Goal: Information Seeking & Learning: Learn about a topic

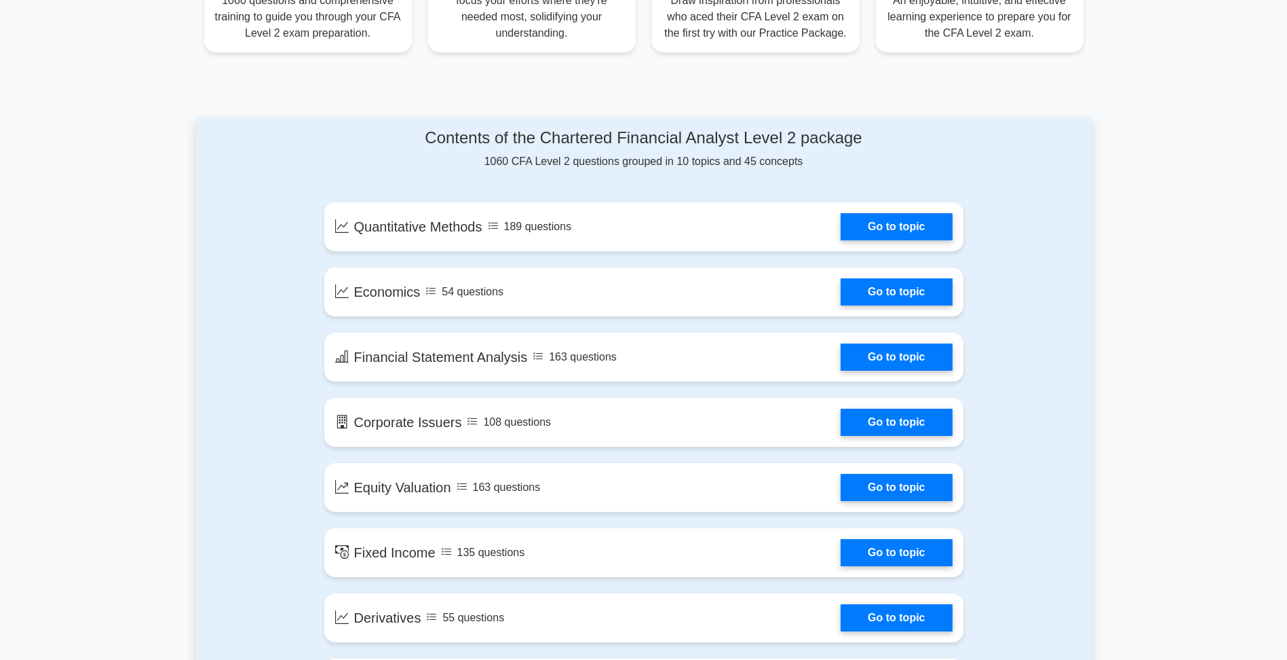
scroll to position [611, 0]
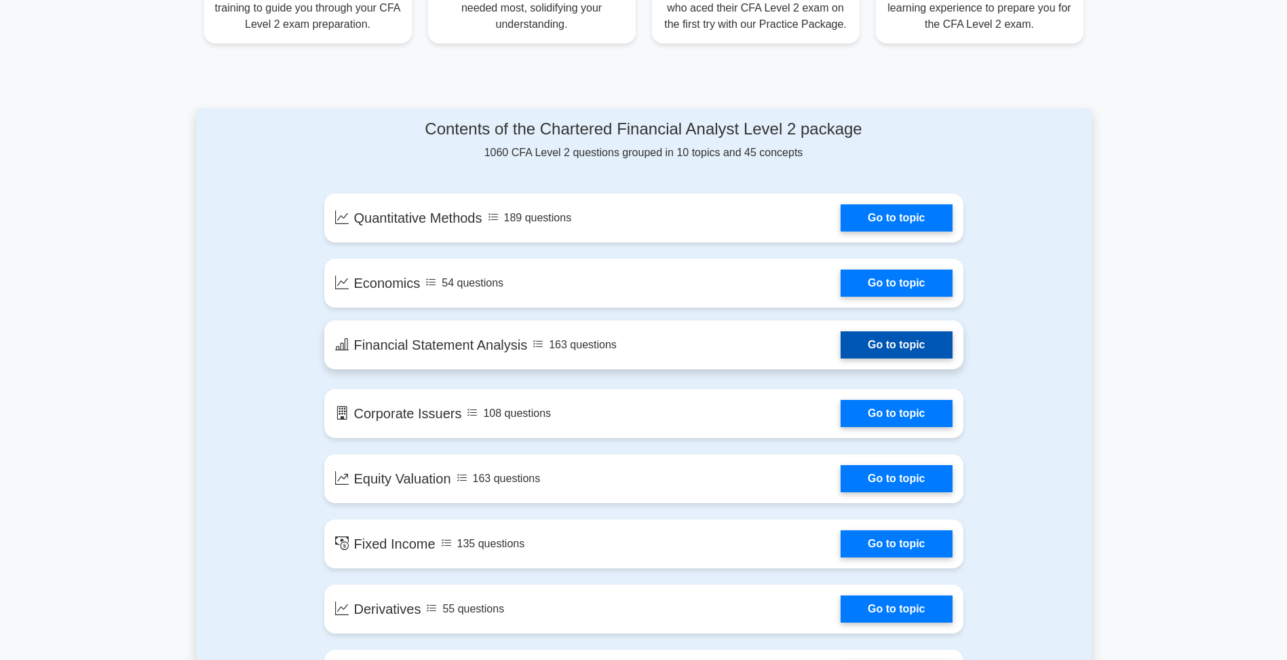
click at [841, 358] on link "Go to topic" at bounding box center [896, 344] width 111 height 27
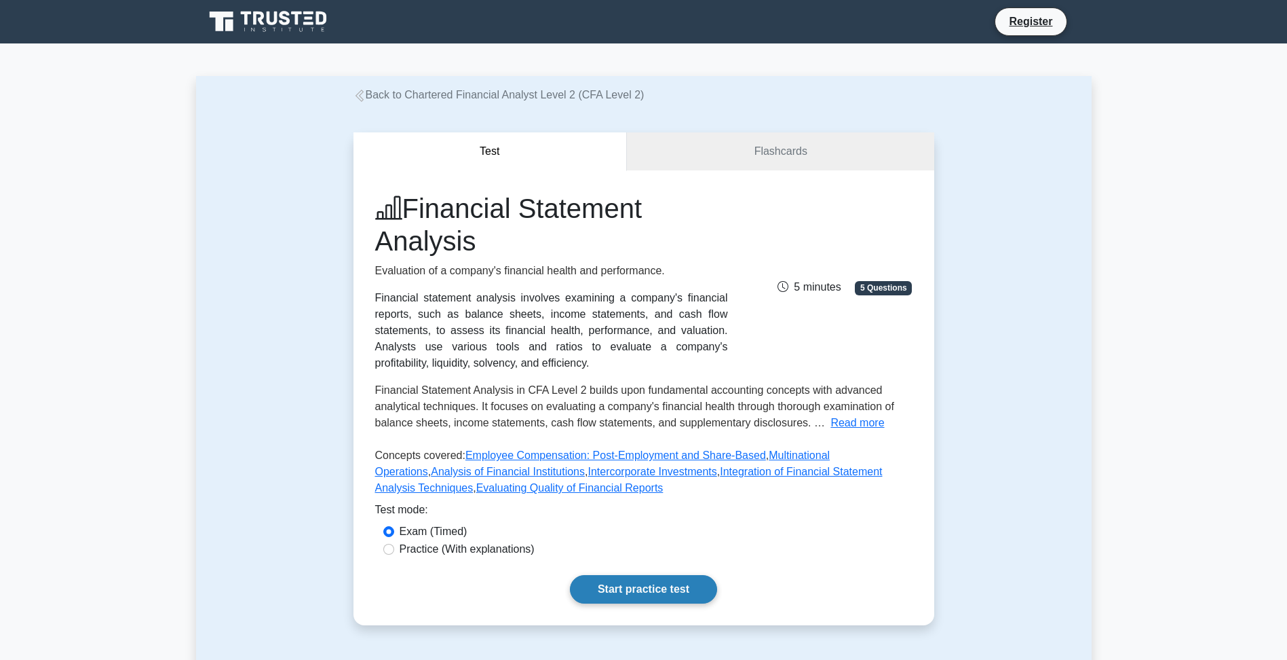
click at [671, 584] on link "Start practice test" at bounding box center [643, 589] width 147 height 28
click at [798, 138] on link "Flashcards" at bounding box center [780, 151] width 307 height 39
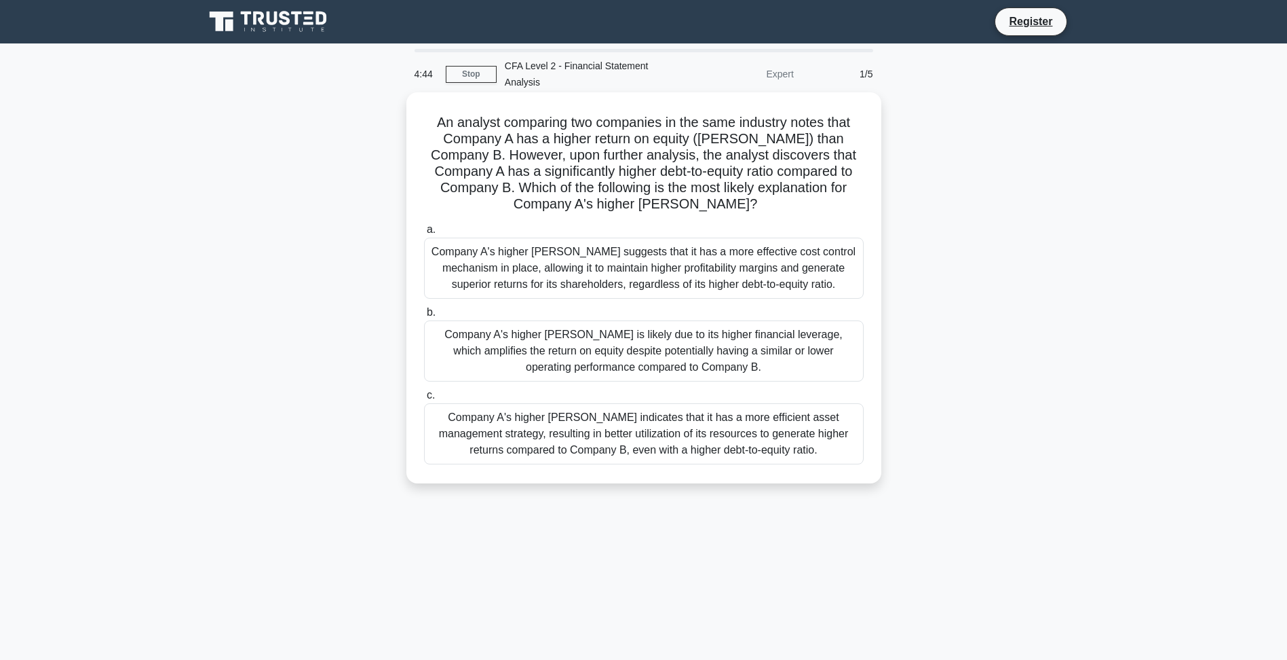
click at [761, 319] on label "b. Company A's higher [PERSON_NAME] is likely due to its higher financial lever…" at bounding box center [644, 342] width 440 height 77
click at [424, 317] on input "b. Company A's higher ROE is likely due to its higher financial leverage, which…" at bounding box center [424, 312] width 0 height 9
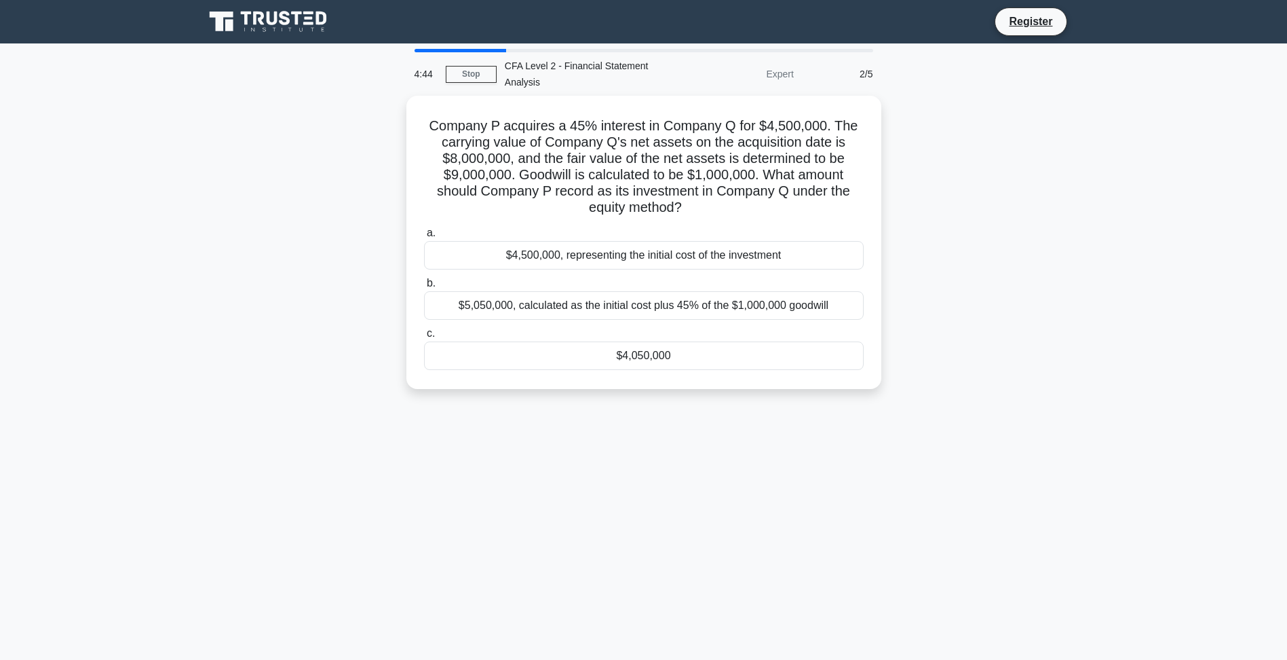
click at [768, 416] on div "4:44 Stop CFA Level 2 - Financial Statement Analysis Expert 2/5 Company P acqui…" at bounding box center [644, 388] width 896 height 679
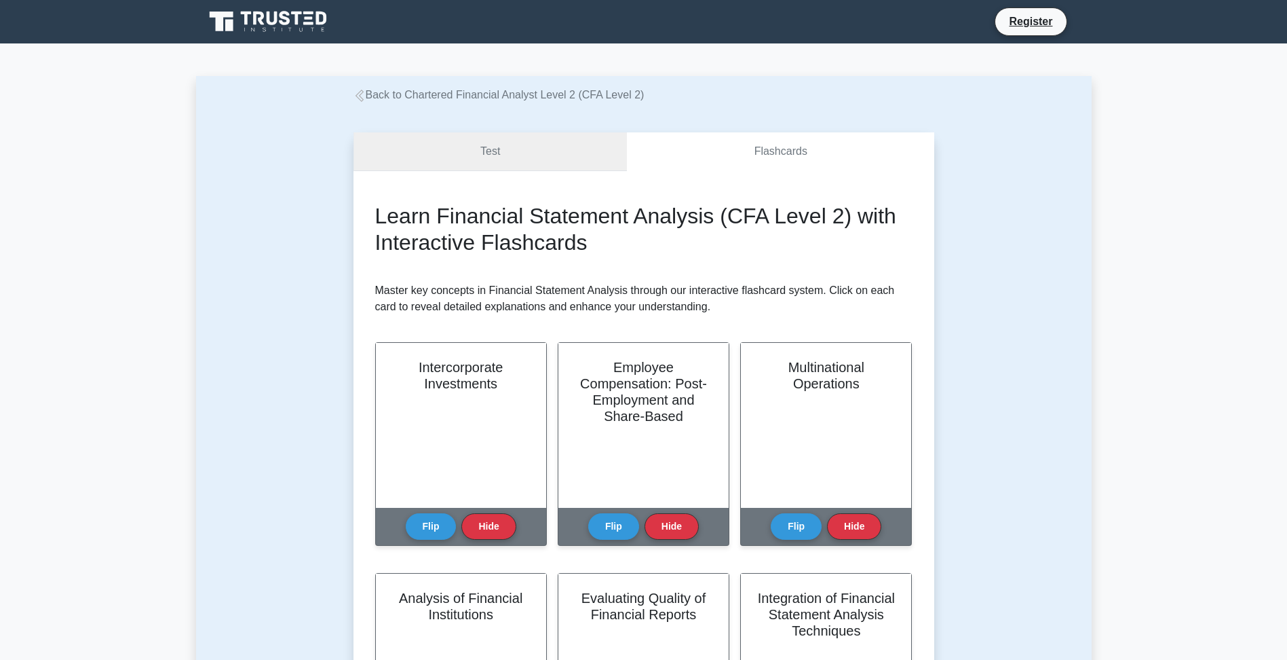
click at [530, 138] on link "Test" at bounding box center [491, 151] width 274 height 39
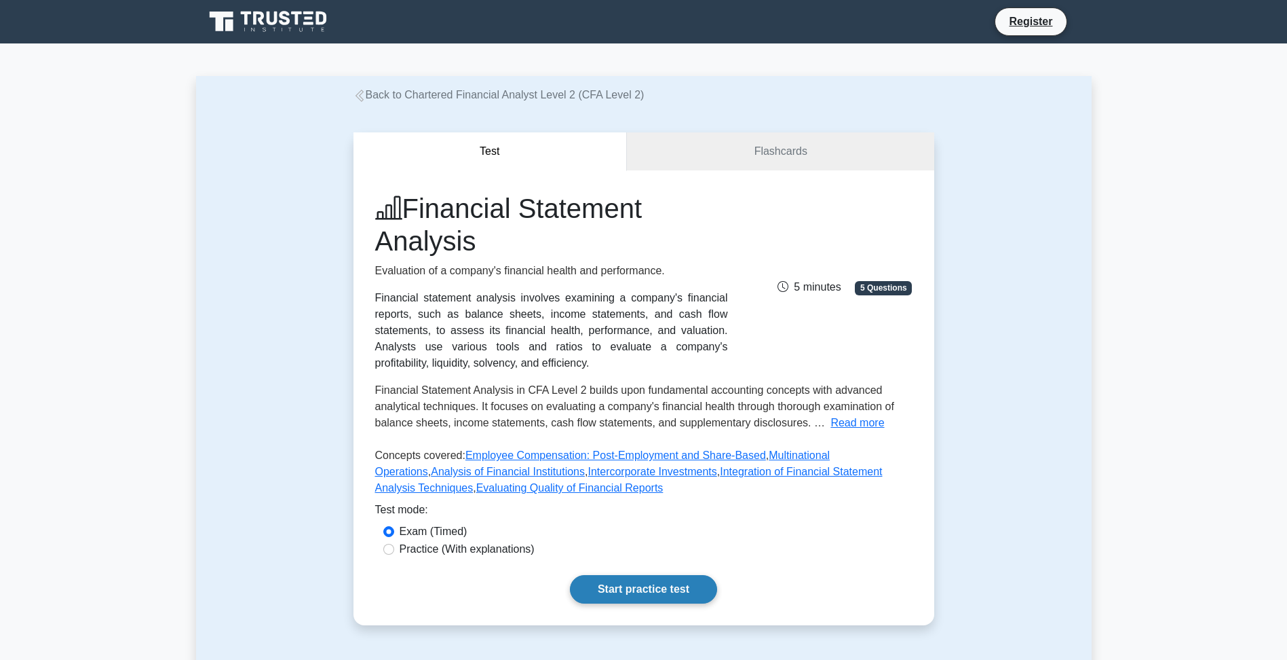
click at [640, 575] on link "Start practice test" at bounding box center [643, 589] width 147 height 28
